Goal: Task Accomplishment & Management: Manage account settings

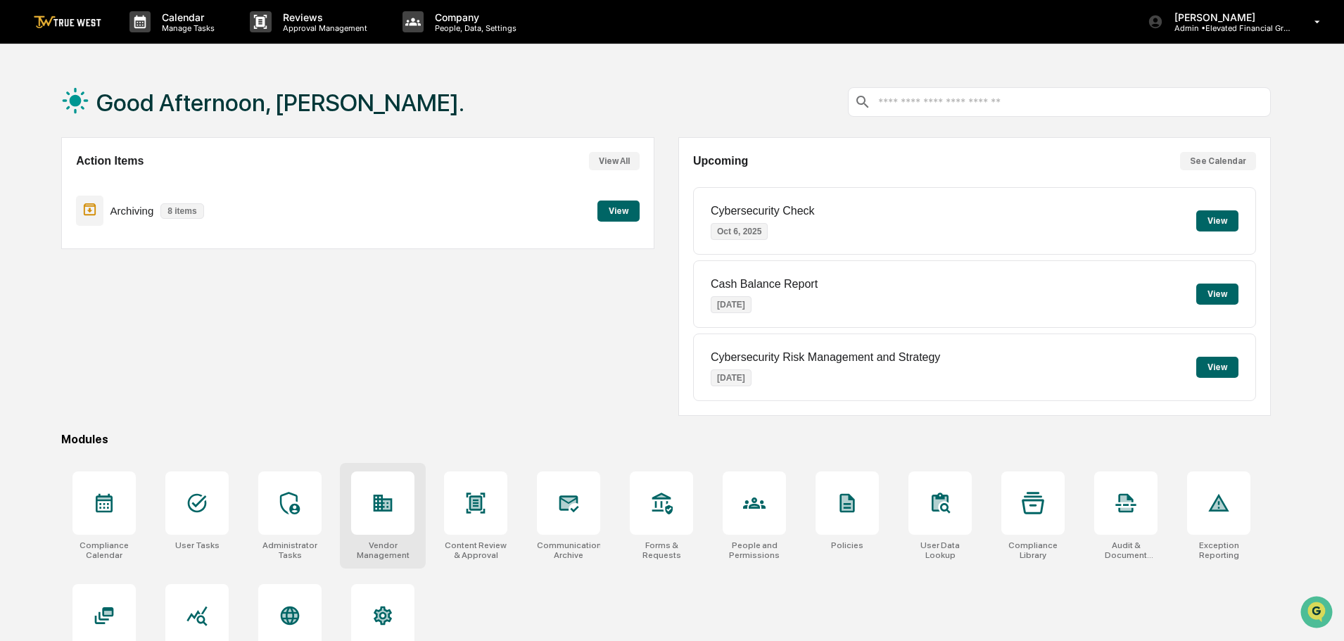
click at [381, 502] on icon at bounding box center [383, 503] width 19 height 17
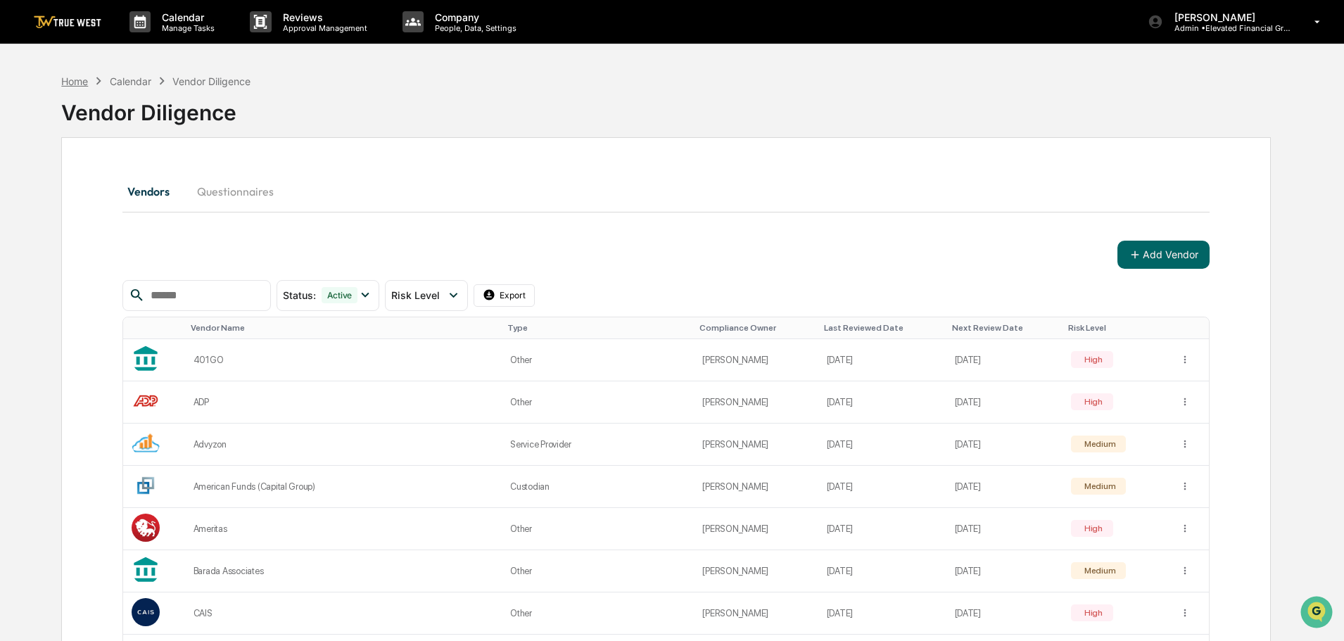
click at [69, 79] on div "Home" at bounding box center [74, 81] width 27 height 12
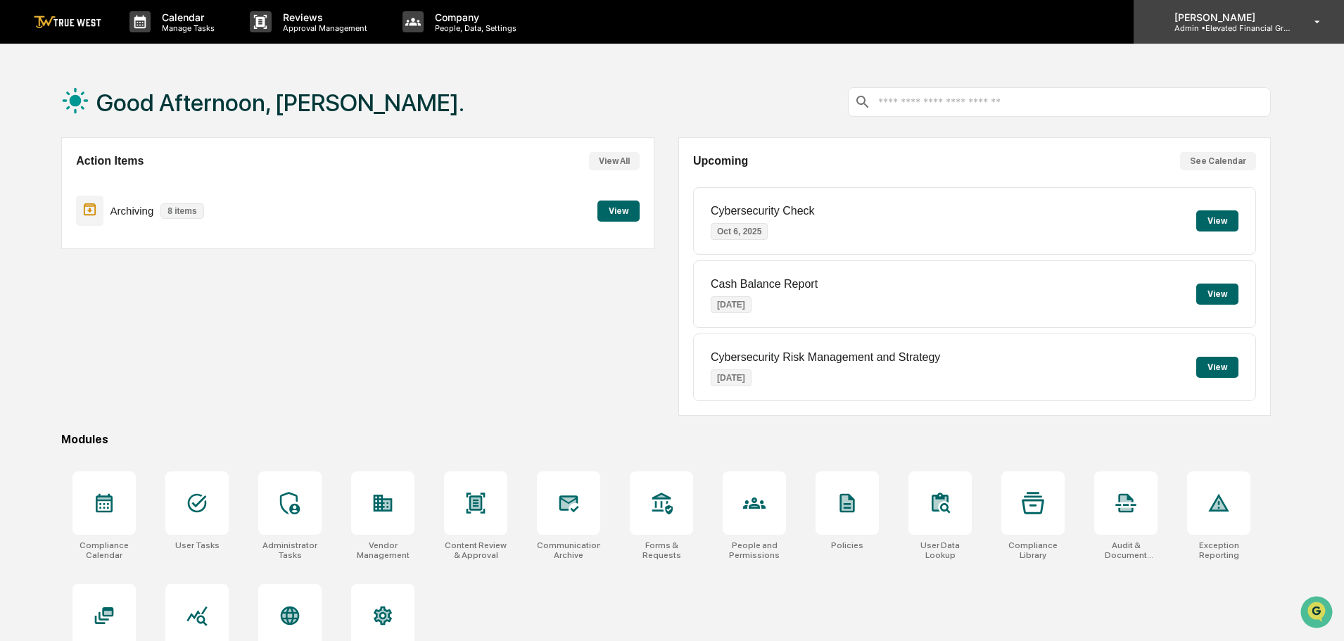
click at [1232, 27] on p "Admin • Elevated Financial Group" at bounding box center [1228, 28] width 131 height 10
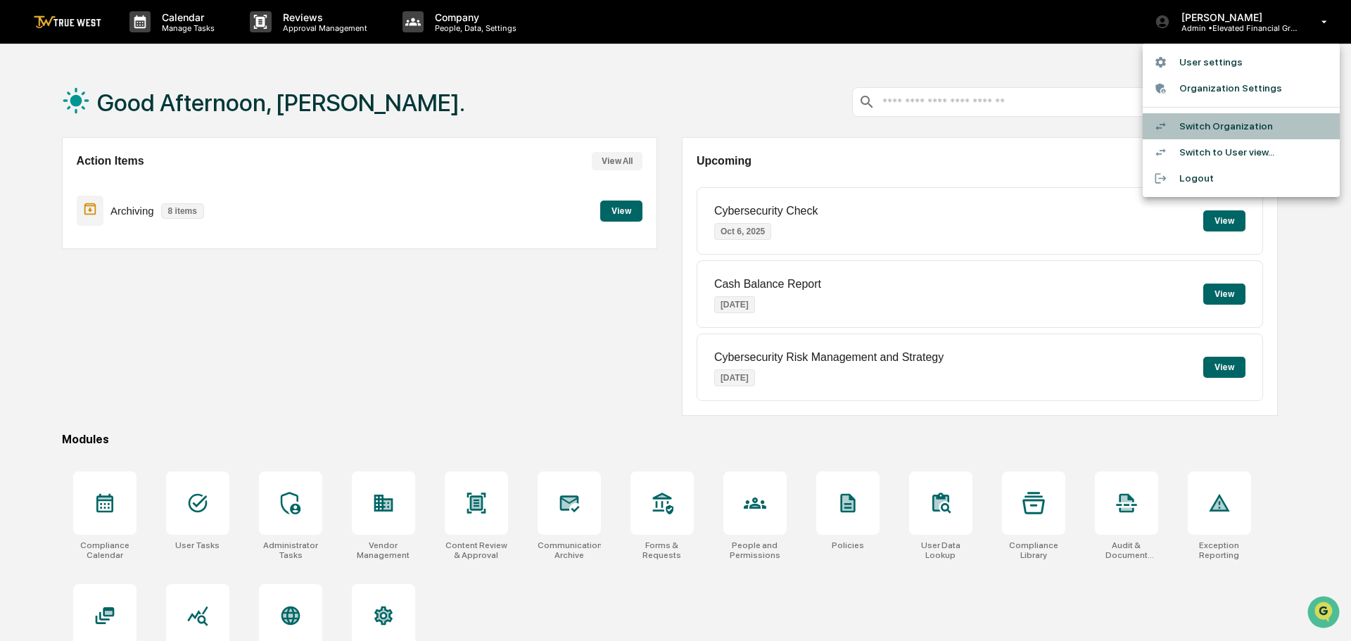
click at [1196, 124] on li "Switch Organization" at bounding box center [1241, 126] width 197 height 26
